Goal: Communication & Community: Answer question/provide support

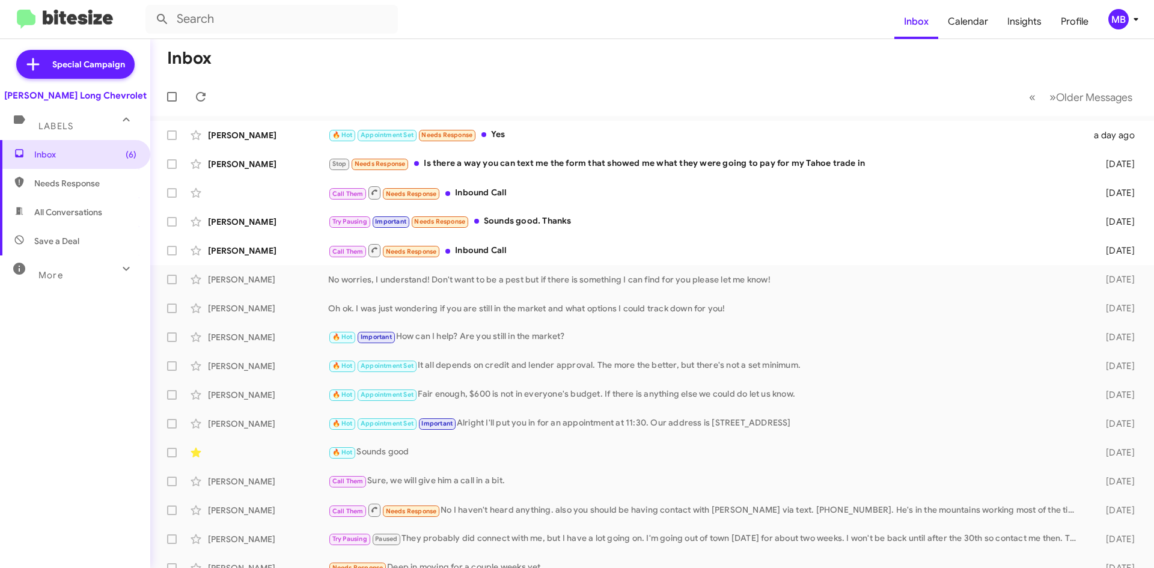
click at [221, 91] on mat-toolbar-row "« Previous » Next Older Messages" at bounding box center [652, 97] width 1004 height 38
click at [204, 94] on icon at bounding box center [201, 97] width 10 height 10
click at [1028, 244] on div "Call Them Needs Response Inbound Call" at bounding box center [712, 250] width 768 height 15
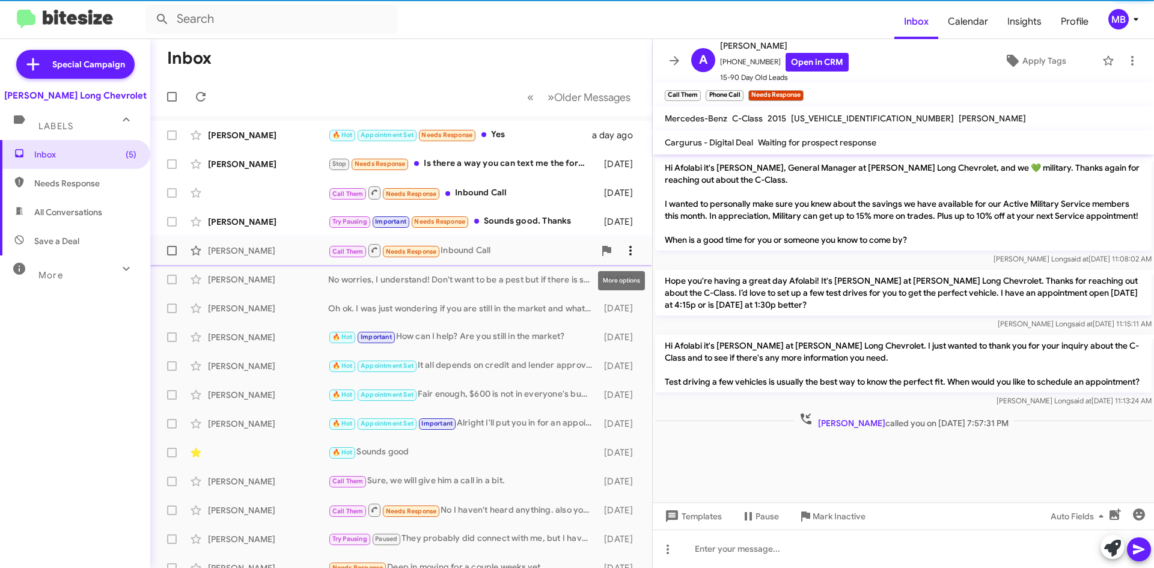
click at [629, 251] on icon at bounding box center [630, 251] width 2 height 10
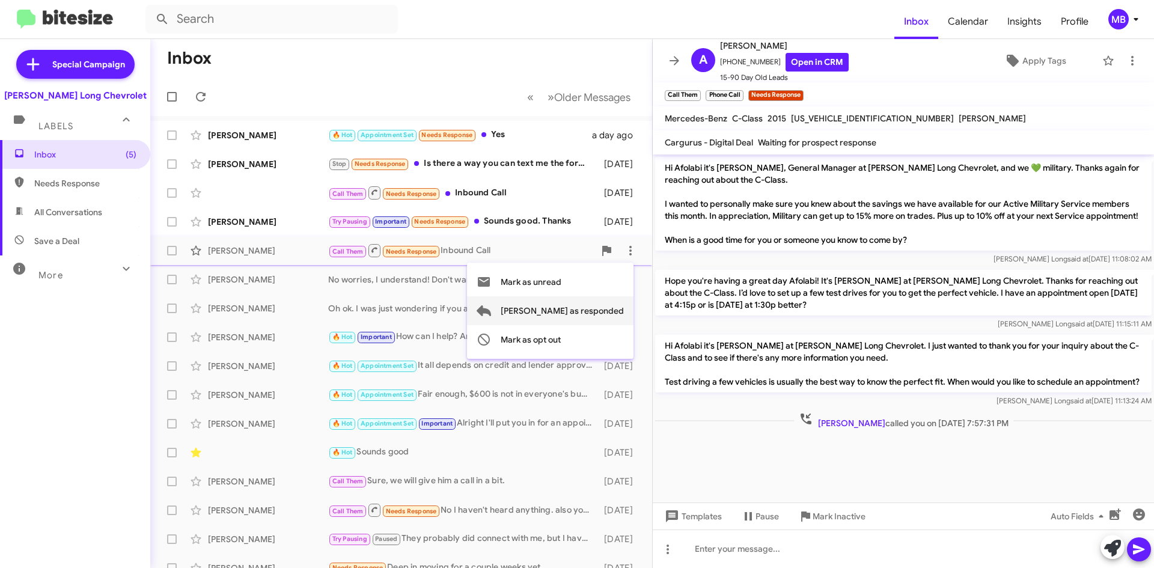
click at [606, 311] on span "[PERSON_NAME] as responded" at bounding box center [562, 310] width 123 height 29
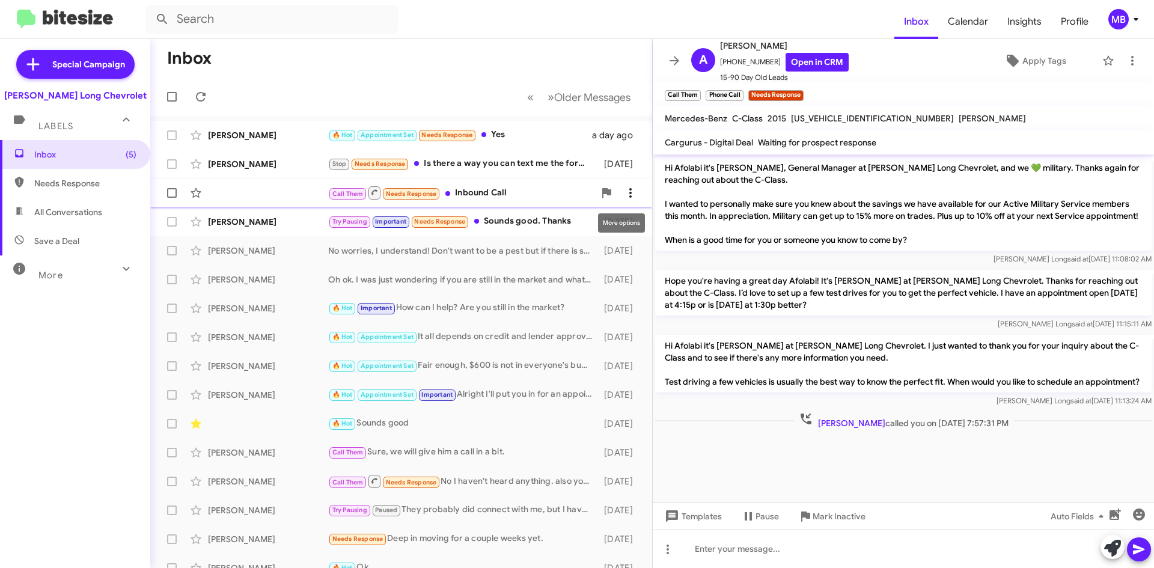
click at [632, 193] on span at bounding box center [631, 193] width 24 height 14
click at [611, 254] on span "[PERSON_NAME] as responded" at bounding box center [562, 253] width 123 height 29
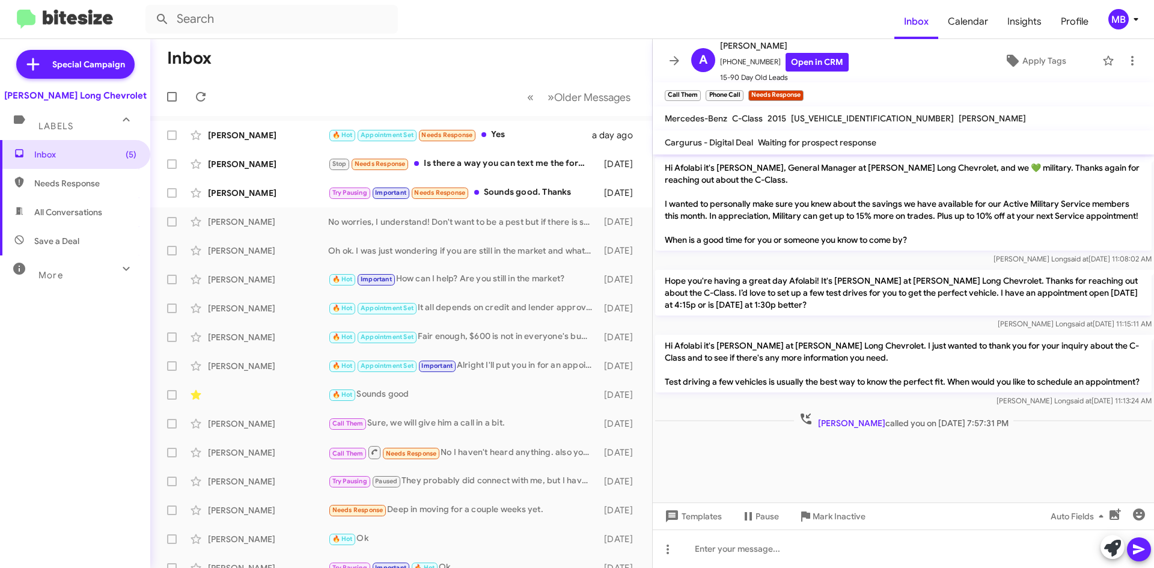
click at [46, 175] on span "Needs Response" at bounding box center [75, 183] width 150 height 29
type input "in:needs-response"
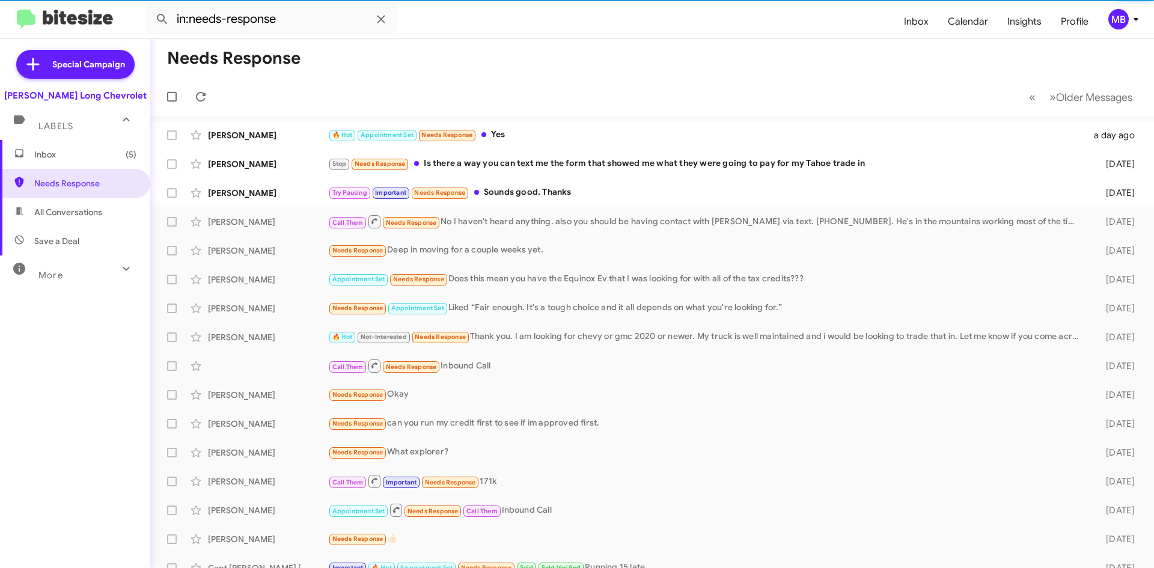
click at [84, 156] on span "Inbox (5)" at bounding box center [85, 154] width 102 height 12
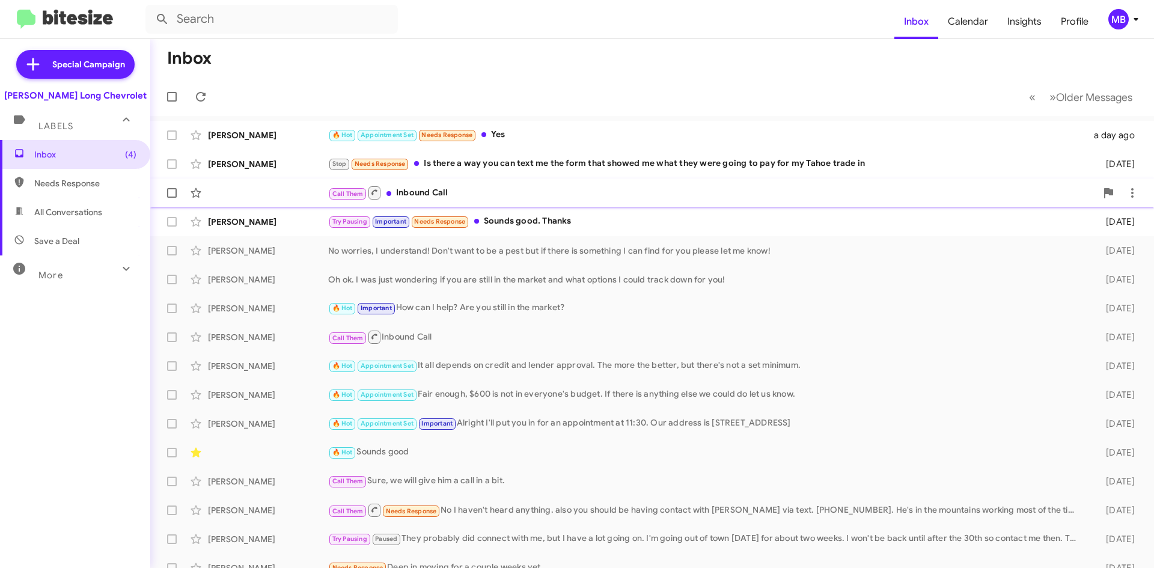
click at [747, 204] on div "Call Them Inbound Call [DATE]" at bounding box center [652, 193] width 985 height 24
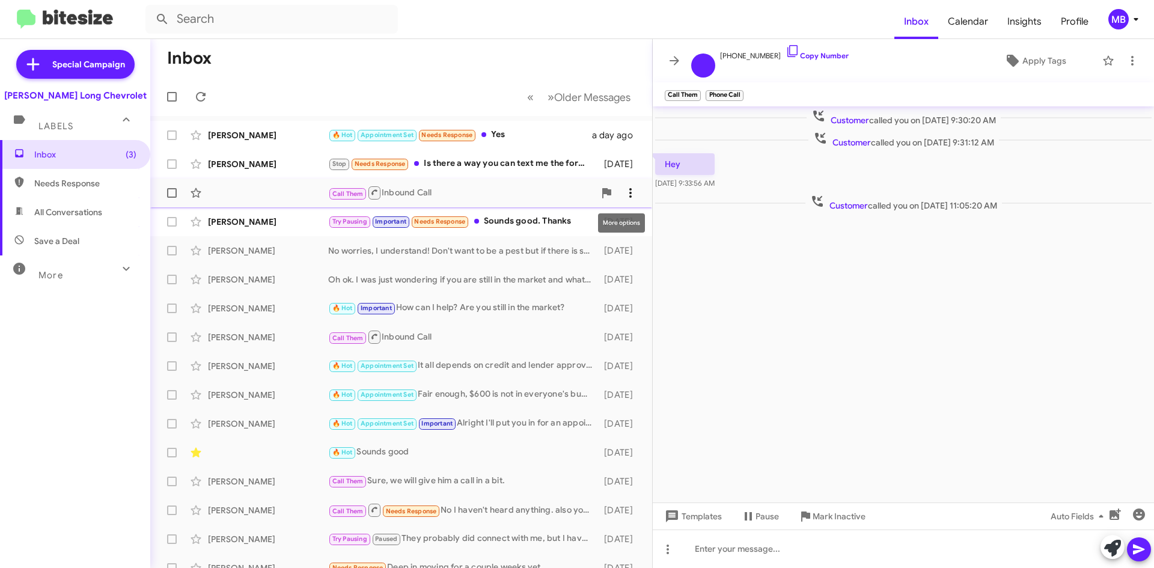
click at [625, 192] on icon at bounding box center [630, 193] width 14 height 14
click at [604, 243] on span "[PERSON_NAME] as responded" at bounding box center [562, 253] width 123 height 29
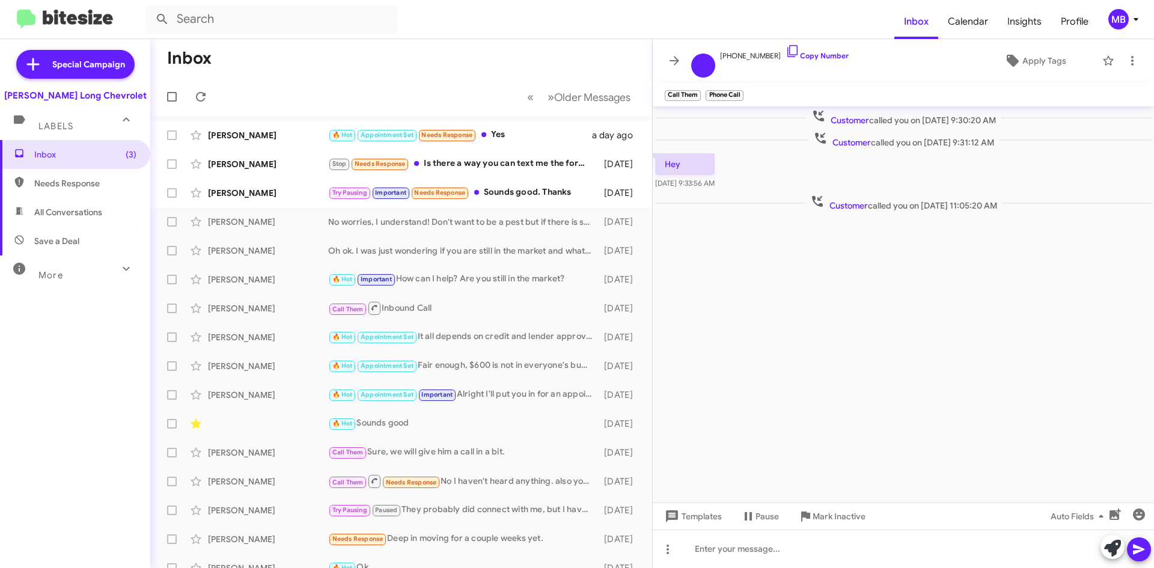
click at [82, 179] on span "Needs Response" at bounding box center [85, 183] width 102 height 12
type input "in:needs-response"
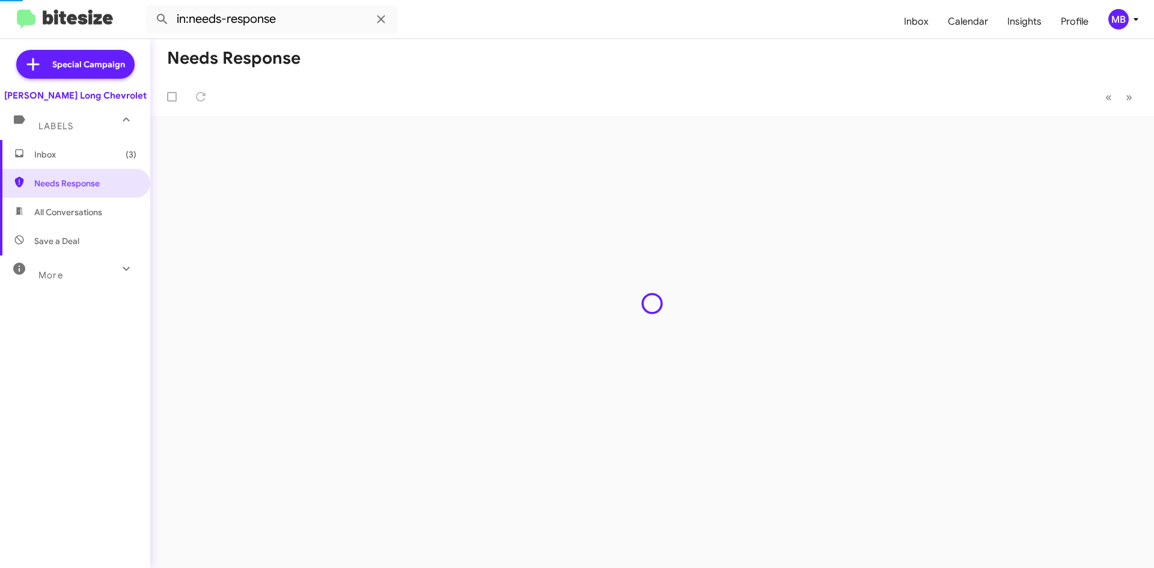
click at [83, 167] on span "Inbox (3)" at bounding box center [75, 154] width 150 height 29
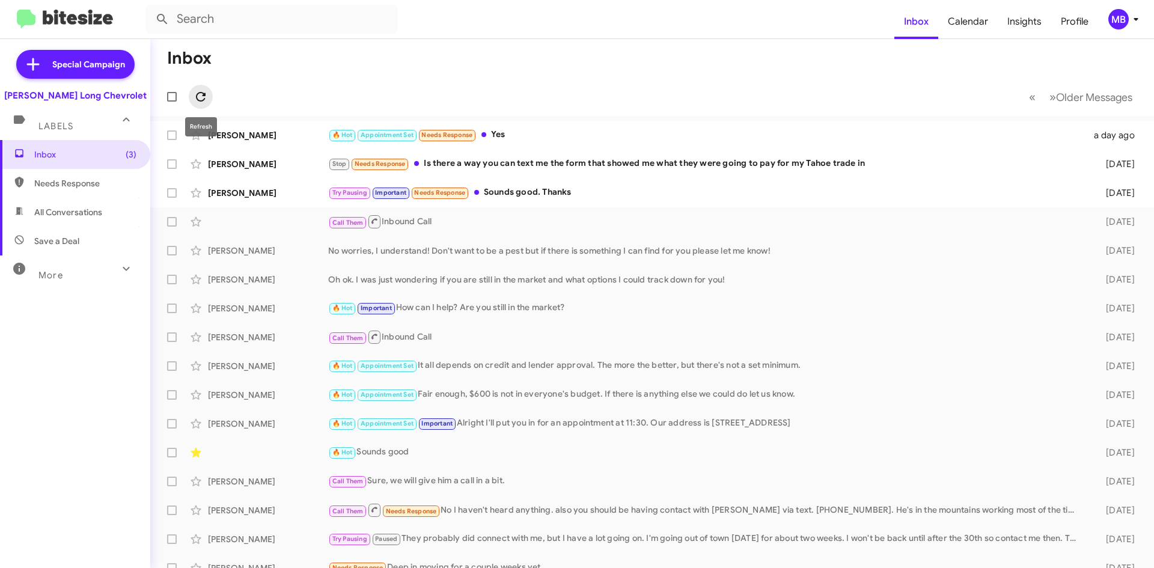
click at [207, 97] on icon at bounding box center [201, 97] width 14 height 14
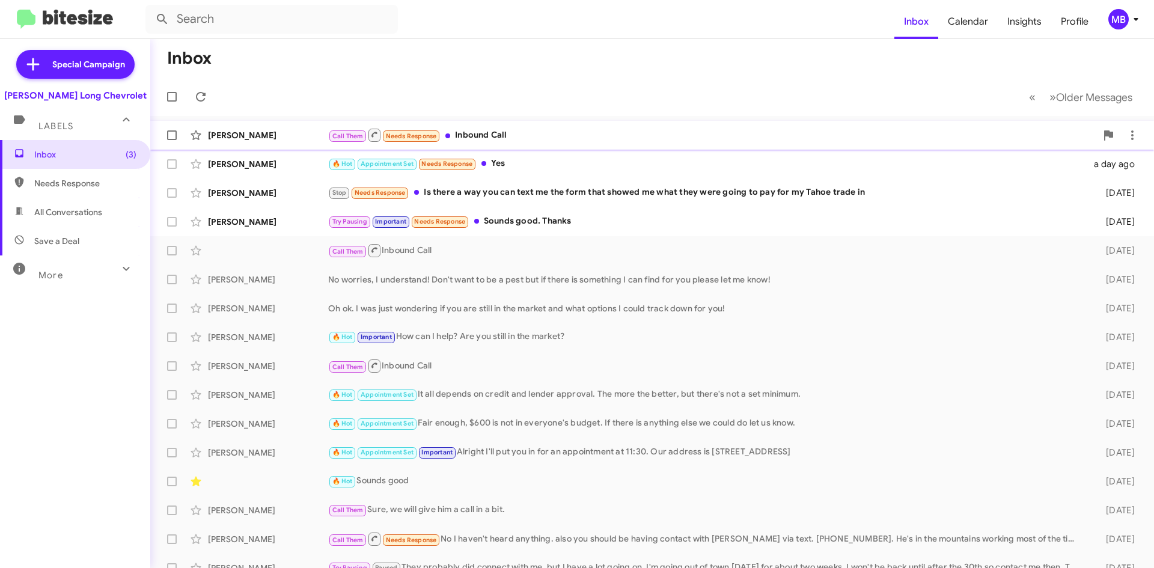
click at [1024, 129] on div "Call Them Needs Response Inbound Call" at bounding box center [712, 134] width 768 height 15
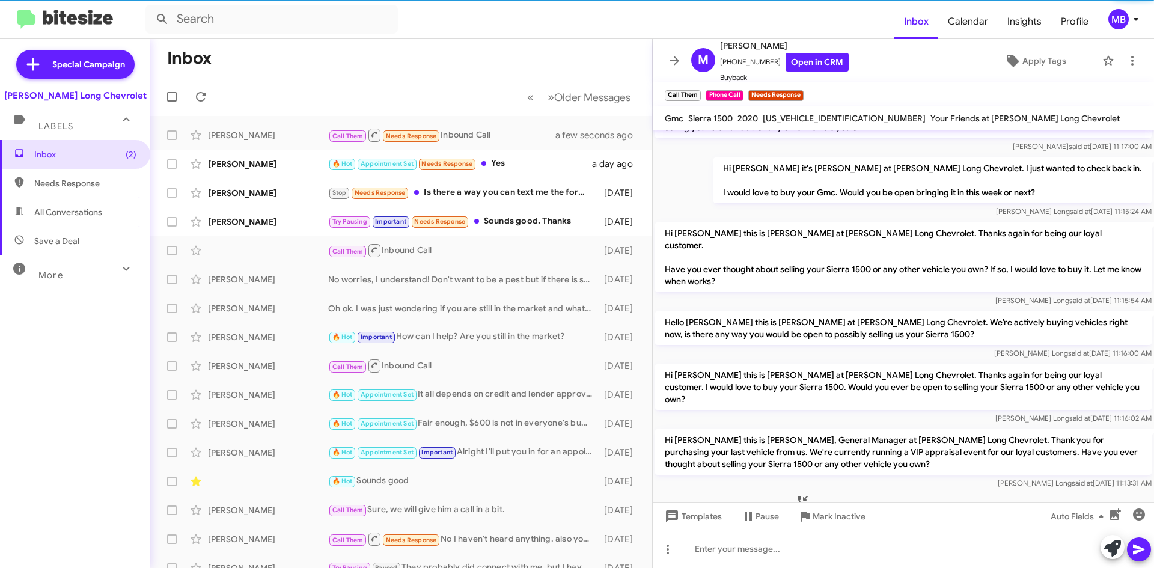
scroll to position [49, 0]
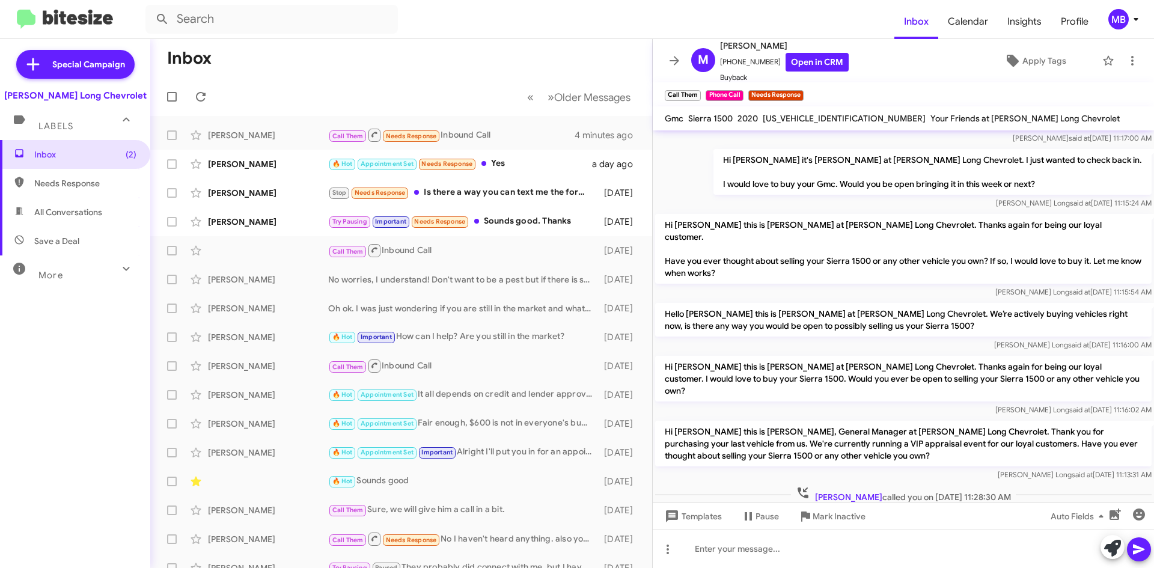
click at [88, 177] on span "Needs Response" at bounding box center [75, 183] width 150 height 29
type input "in:needs-response"
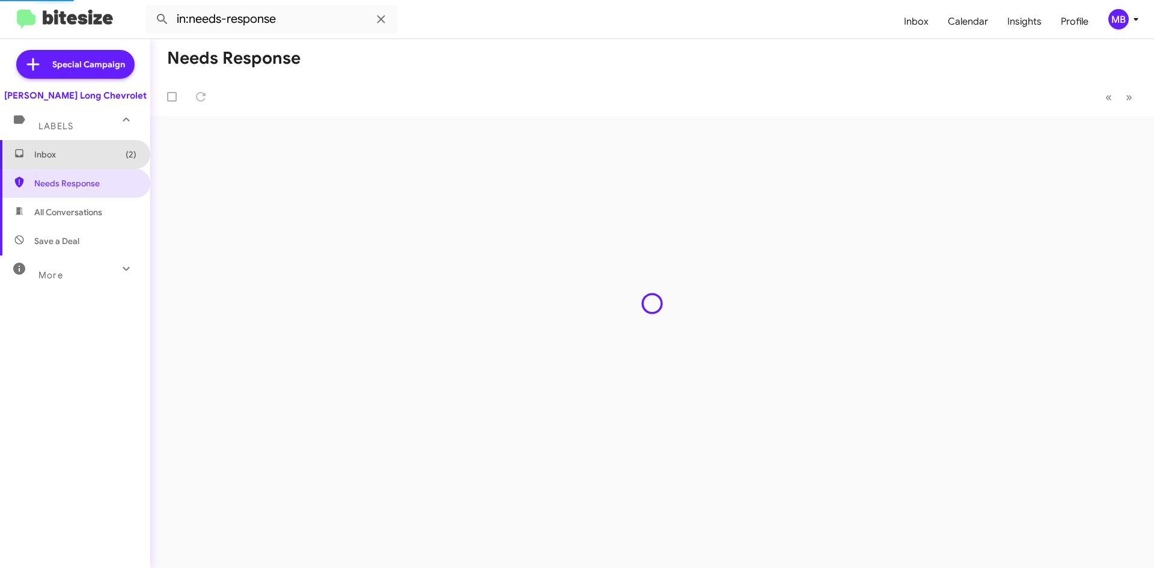
click at [97, 161] on span "Inbox (2)" at bounding box center [75, 154] width 150 height 29
